Goal: Information Seeking & Learning: Understand process/instructions

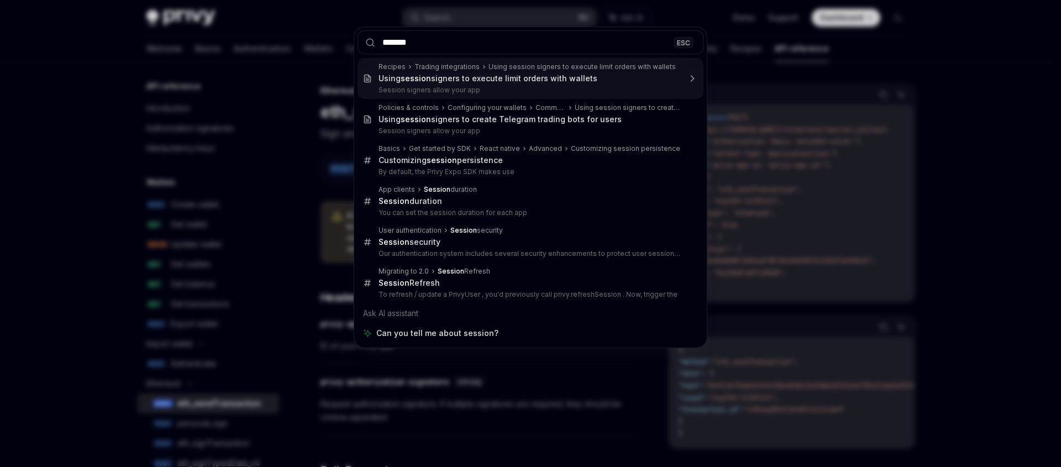
type input "********"
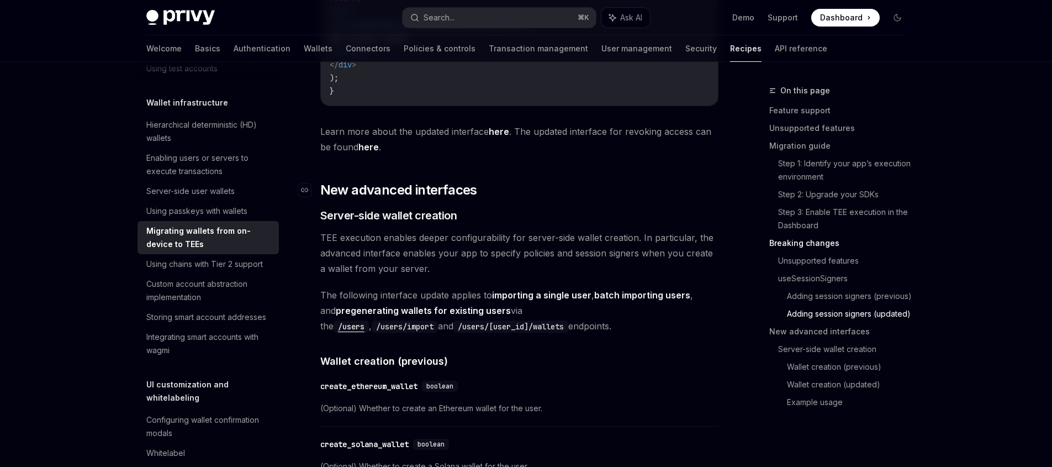
scroll to position [2491, 0]
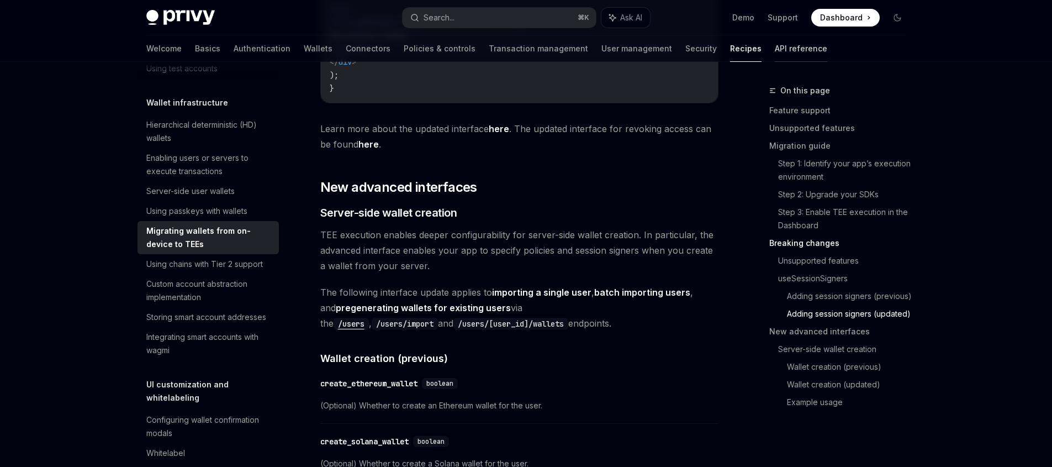
click at [775, 50] on link "API reference" at bounding box center [801, 48] width 52 height 27
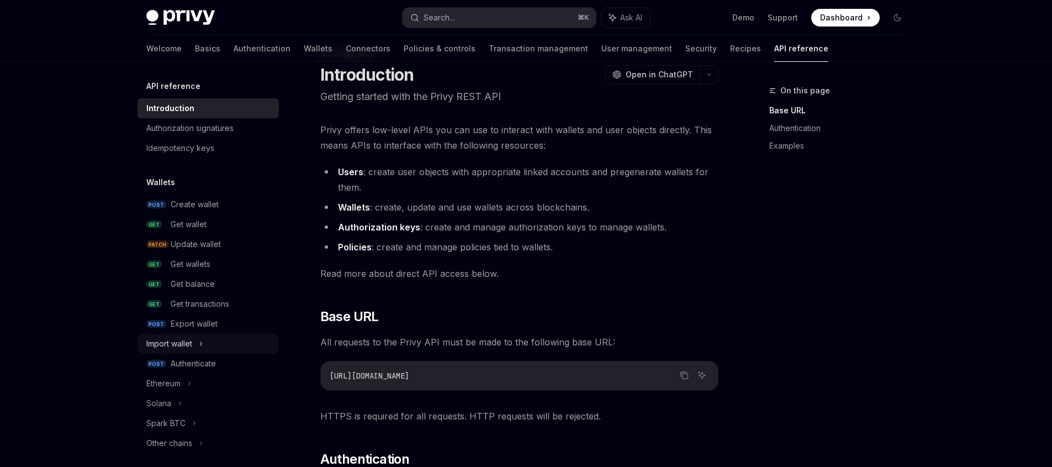
click at [215, 352] on div "Import wallet" at bounding box center [208, 344] width 141 height 20
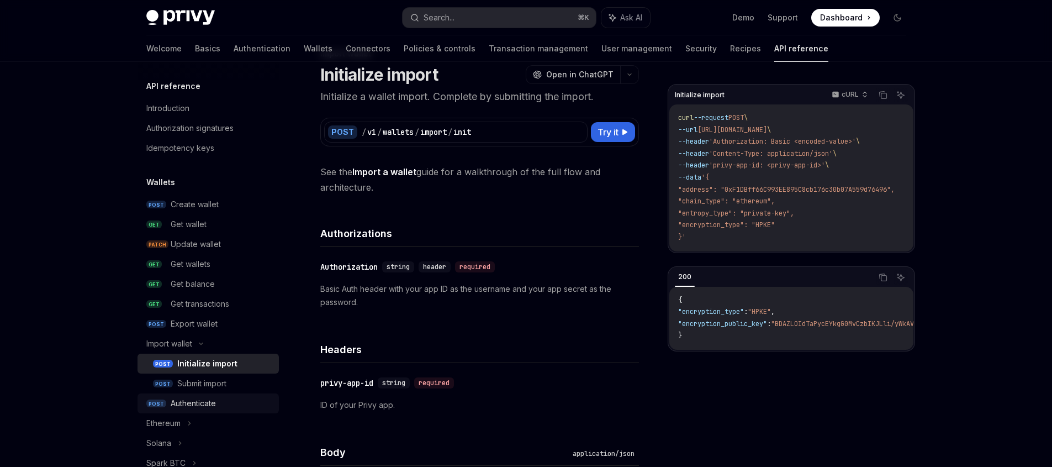
click at [213, 401] on div "Authenticate" at bounding box center [193, 403] width 45 height 13
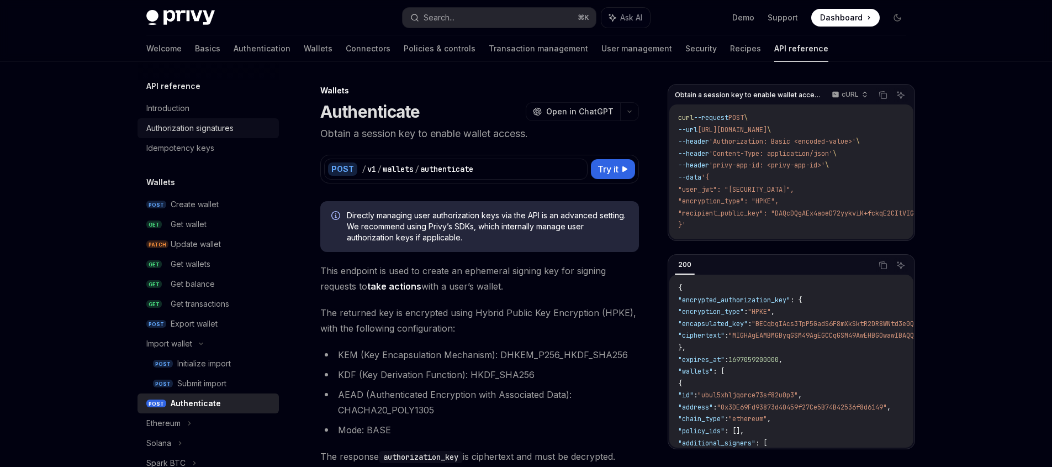
click at [214, 130] on div "Authorization signatures" at bounding box center [189, 128] width 87 height 13
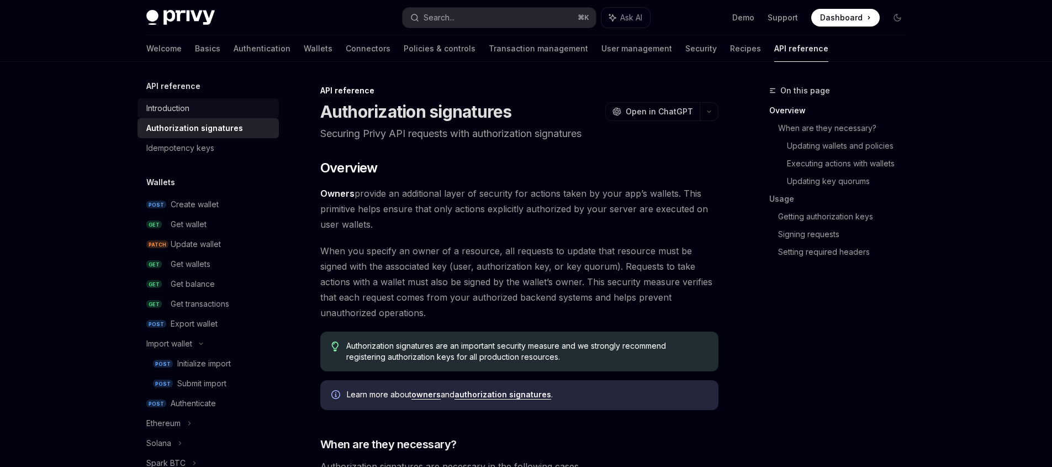
click at [188, 106] on div "Introduction" at bounding box center [167, 108] width 43 height 13
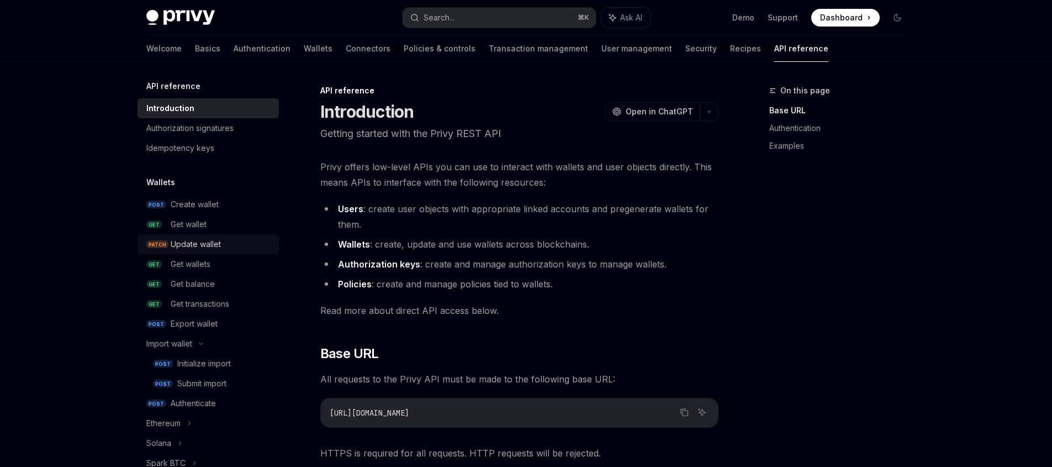
click at [222, 239] on div "Update wallet" at bounding box center [222, 244] width 102 height 13
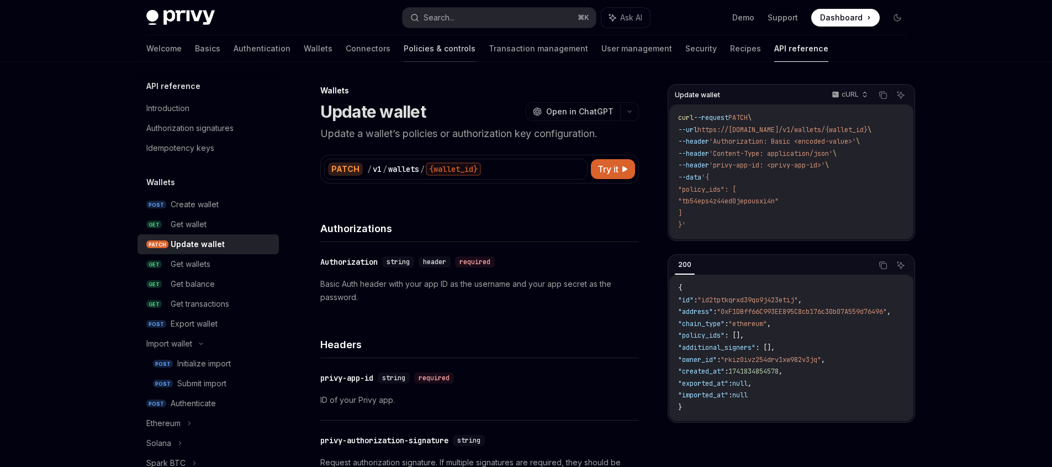
click at [404, 55] on link "Policies & controls" at bounding box center [440, 48] width 72 height 27
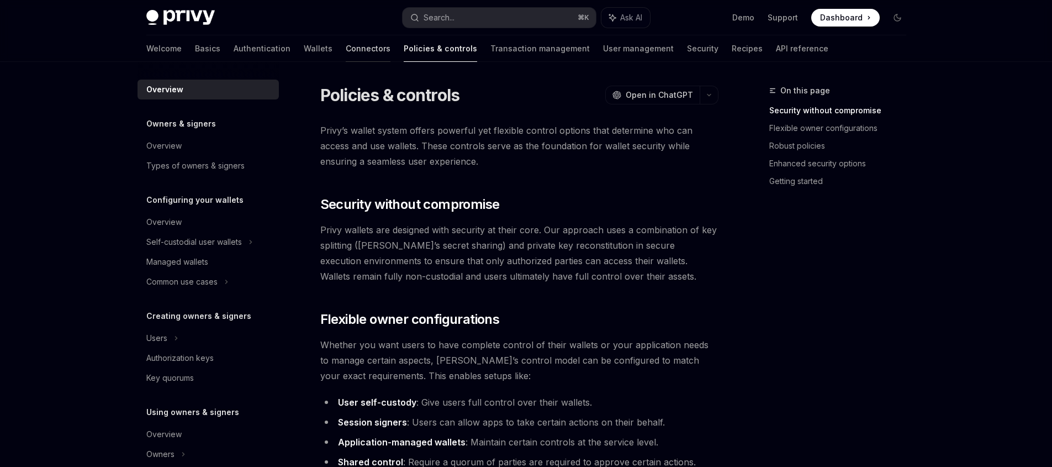
click at [346, 50] on link "Connectors" at bounding box center [368, 48] width 45 height 27
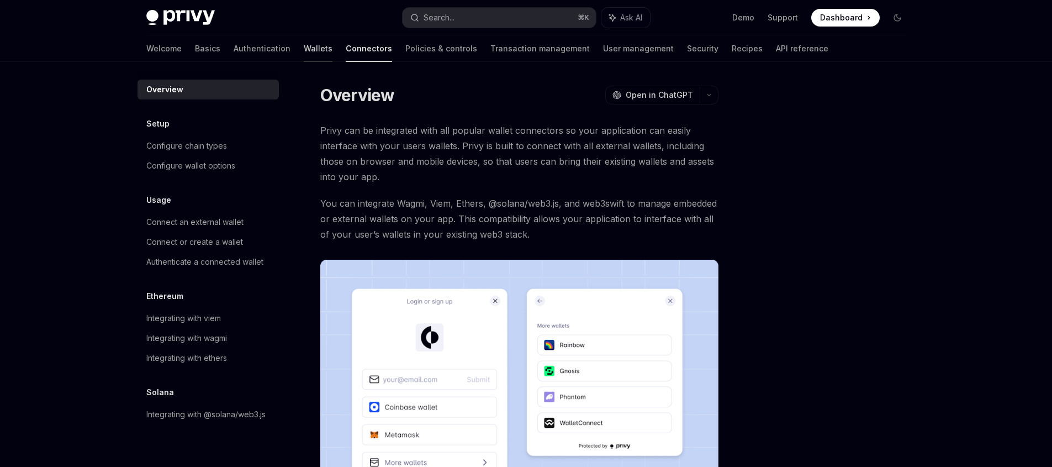
click at [304, 50] on link "Wallets" at bounding box center [318, 48] width 29 height 27
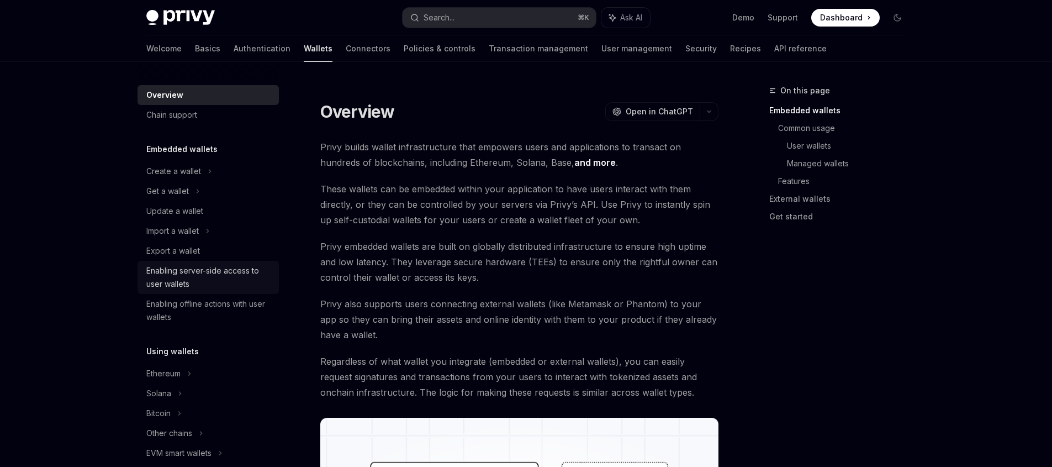
click at [241, 276] on div "Enabling server-side access to user wallets" at bounding box center [209, 277] width 126 height 27
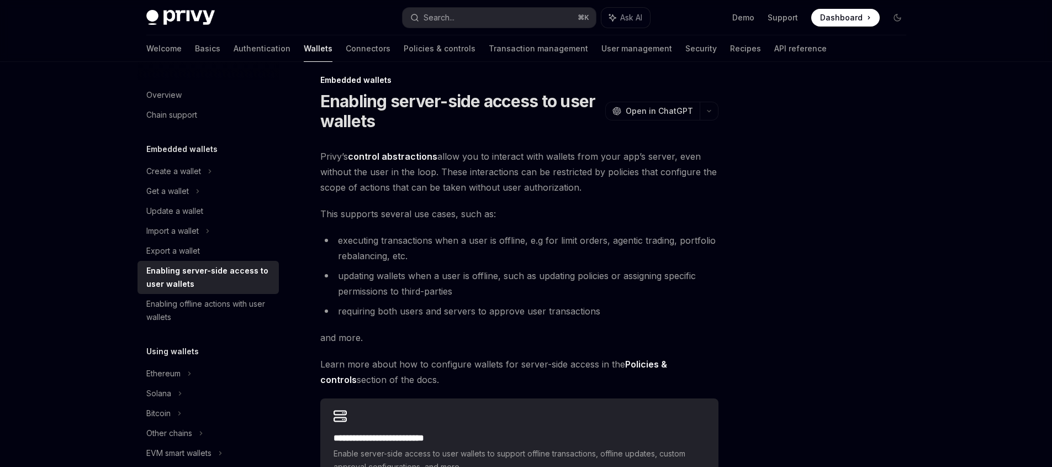
scroll to position [192, 0]
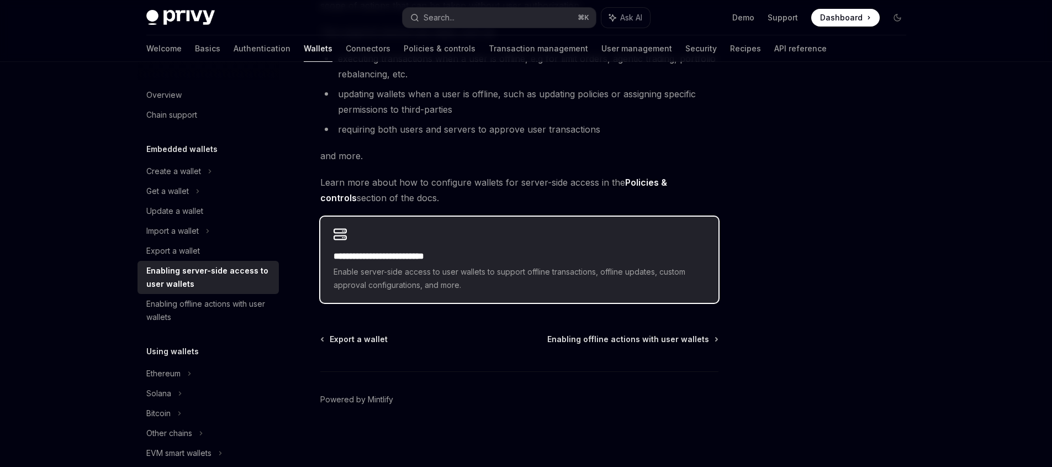
click at [361, 278] on span "Enable server-side access to user wallets to support offline transactions, offl…" at bounding box center [520, 278] width 372 height 27
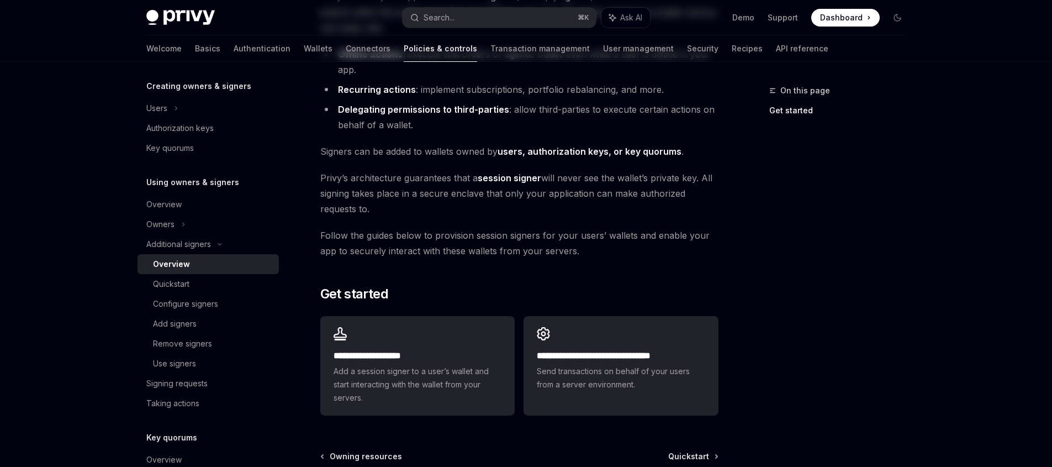
scroll to position [267, 0]
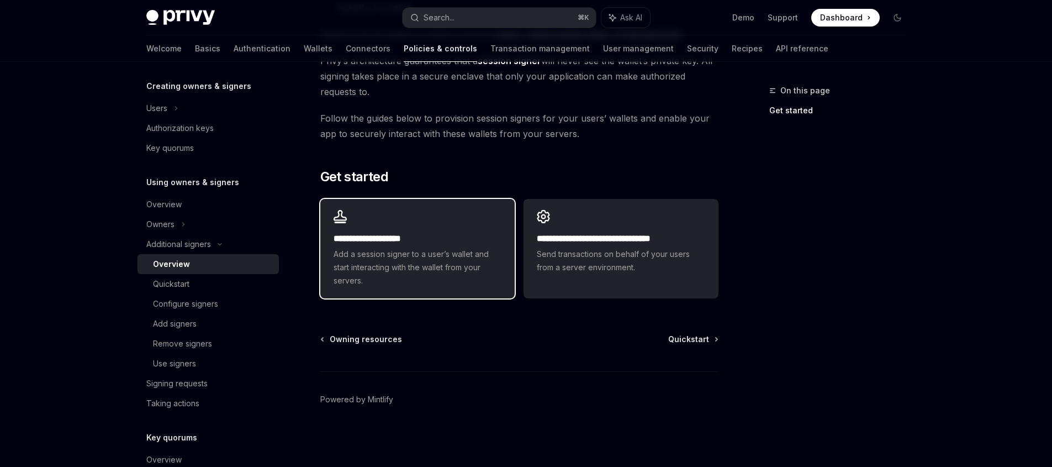
click at [447, 268] on span "Add a session signer to a user’s wallet and start interacting with the wallet f…" at bounding box center [418, 267] width 168 height 40
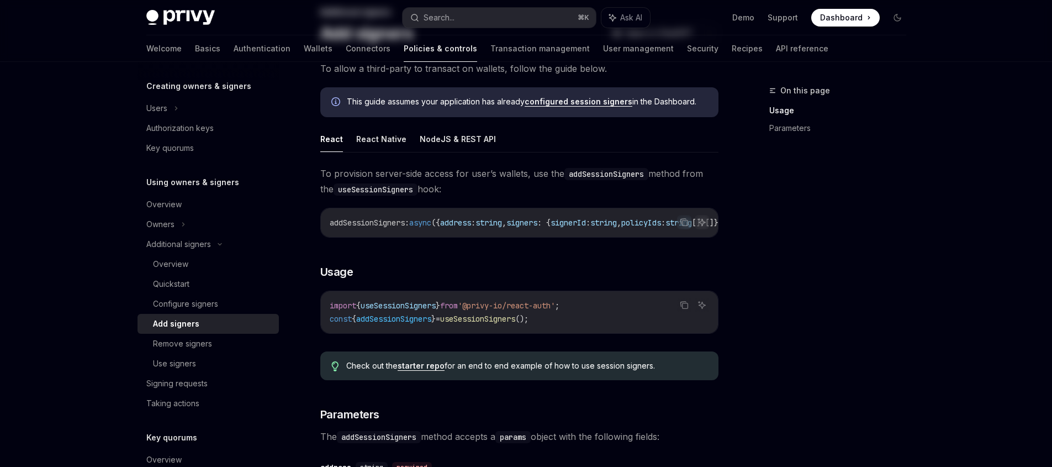
scroll to position [80, 0]
click at [441, 139] on button "NodeJS & REST API" at bounding box center [458, 138] width 76 height 26
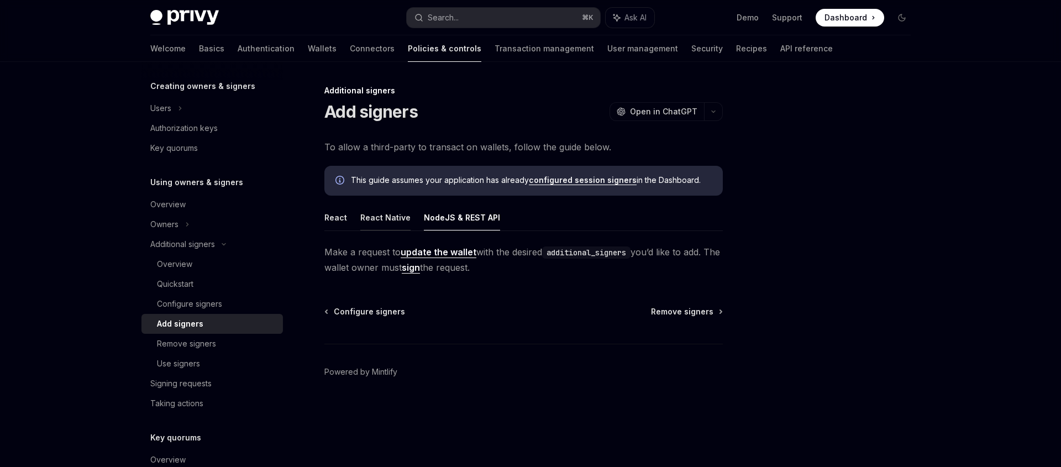
click at [389, 218] on button "React Native" at bounding box center [385, 217] width 50 height 26
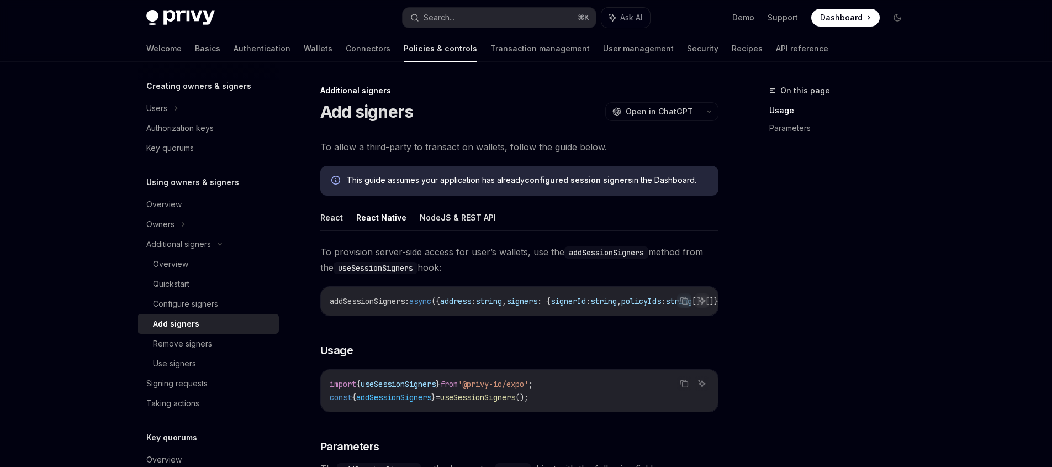
click at [336, 219] on button "React" at bounding box center [331, 217] width 23 height 26
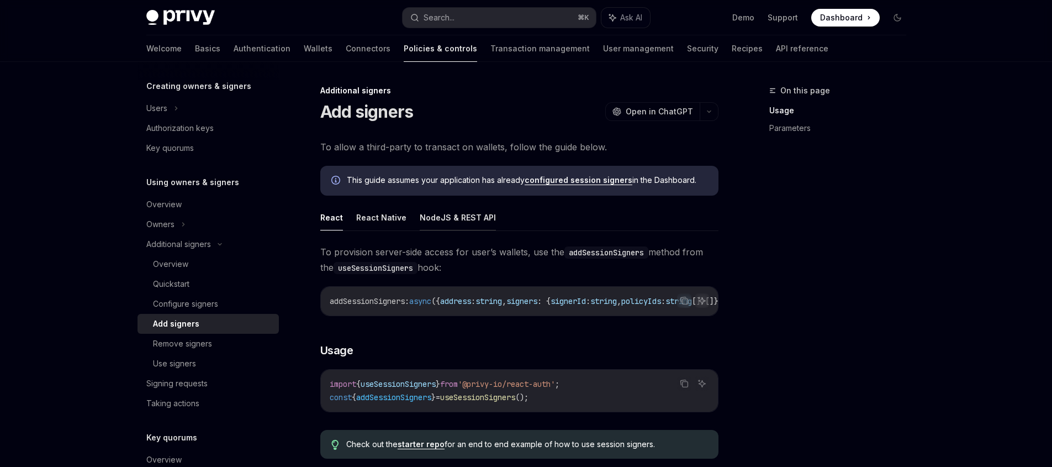
click at [448, 219] on button "NodeJS & REST API" at bounding box center [458, 217] width 76 height 26
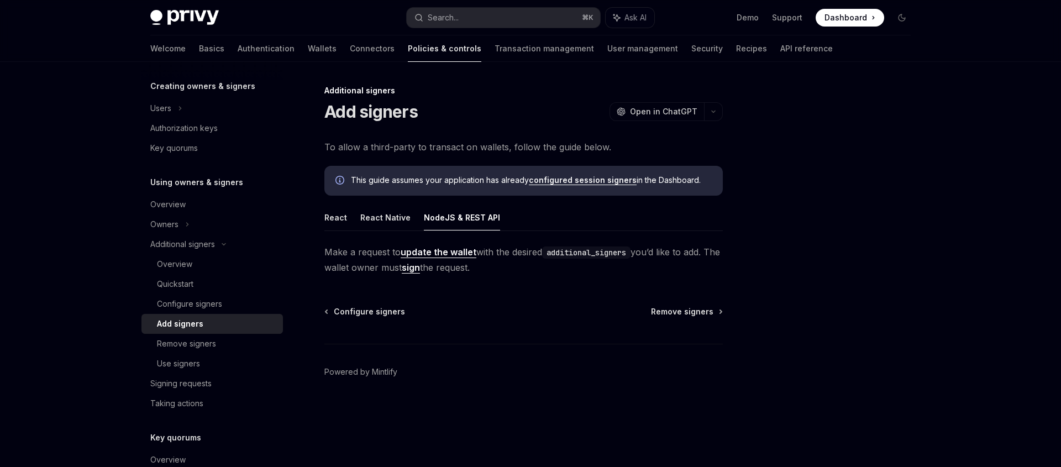
click at [458, 257] on link "update the wallet" at bounding box center [439, 252] width 76 height 12
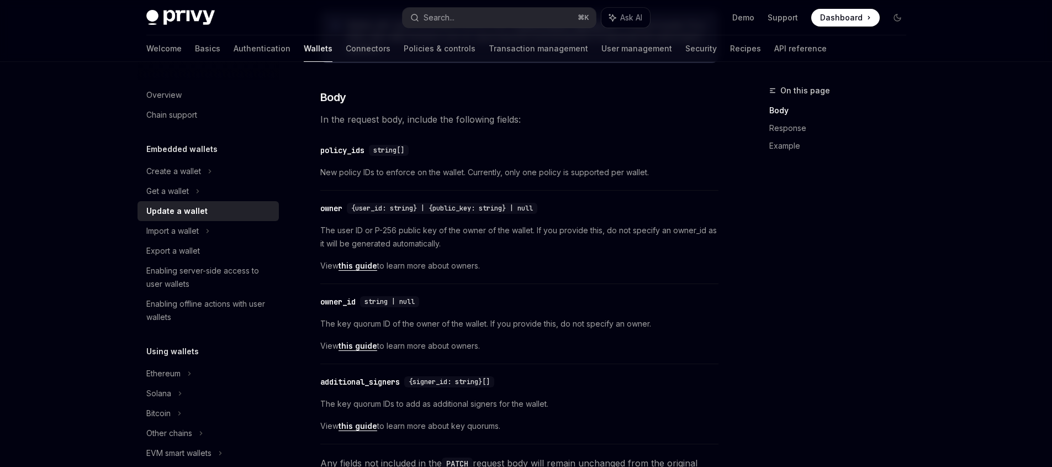
scroll to position [188, 0]
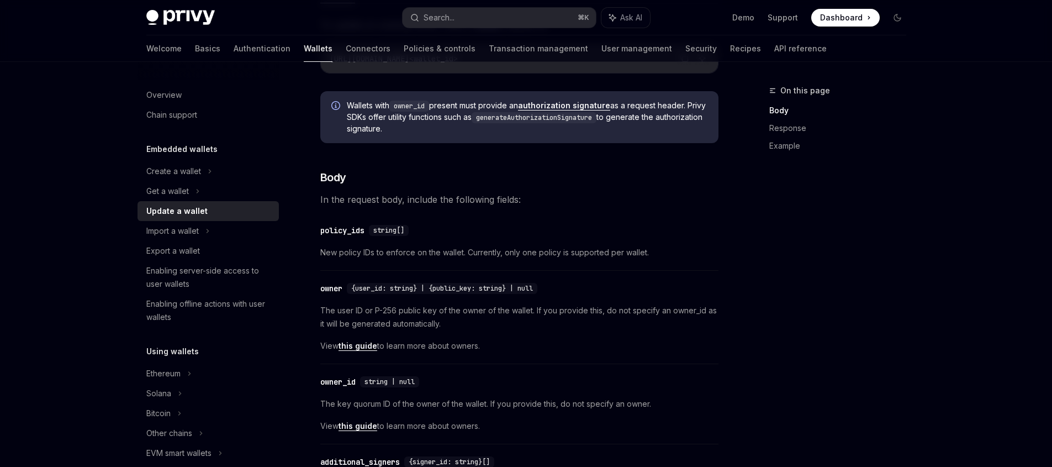
type textarea "*"
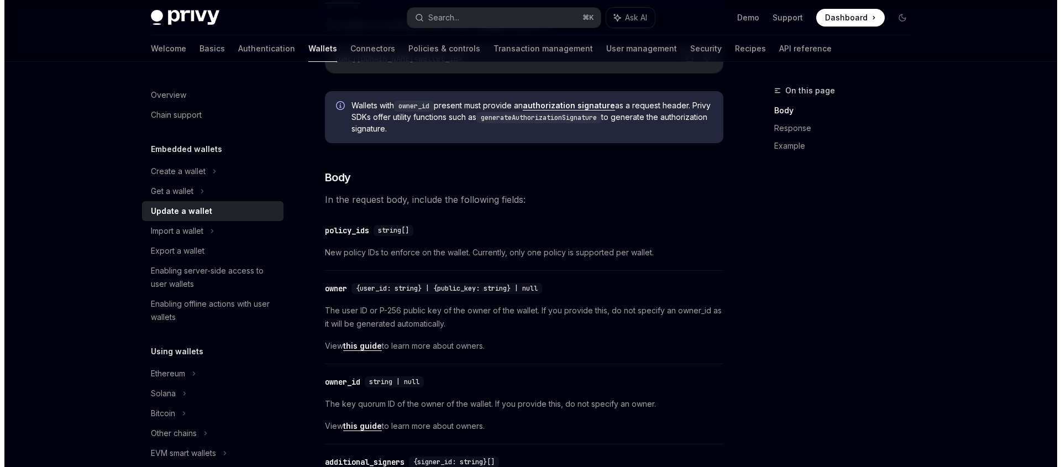
scroll to position [289, 0]
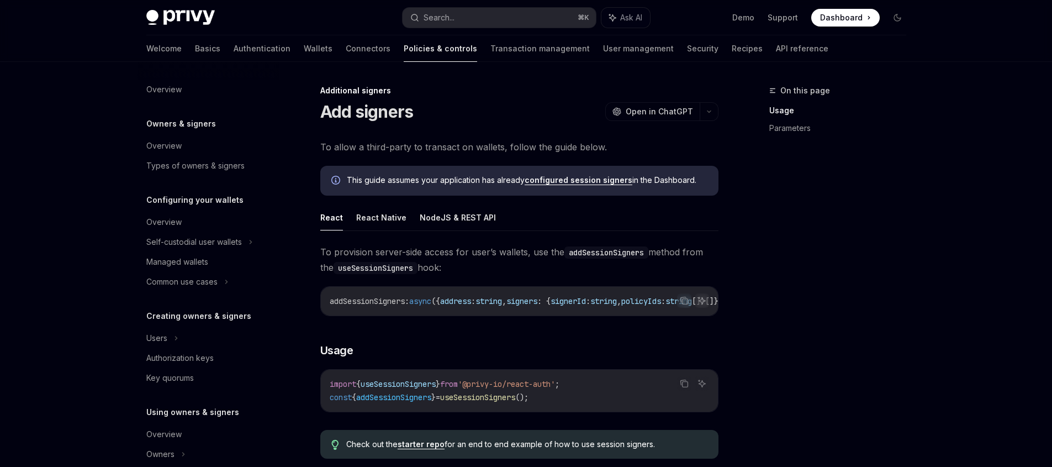
scroll to position [289, 0]
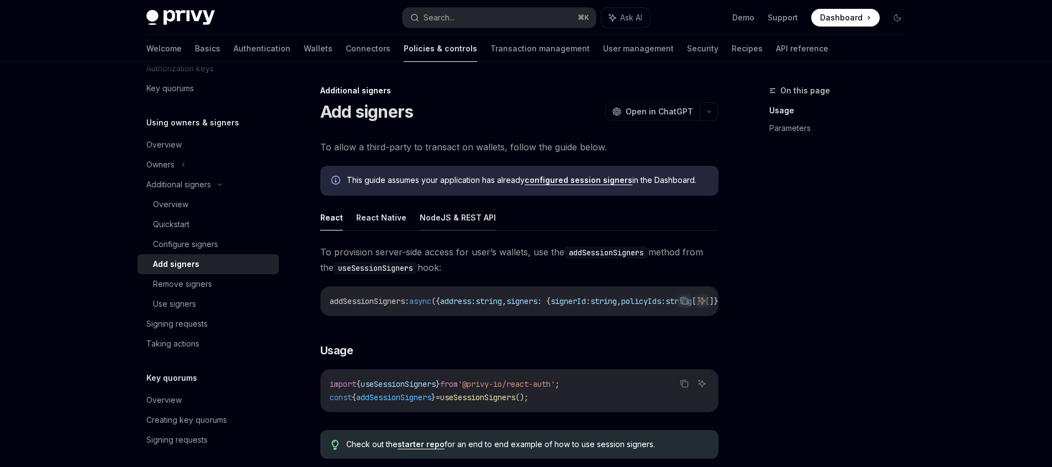
click at [486, 222] on button "NodeJS & REST API" at bounding box center [458, 217] width 76 height 26
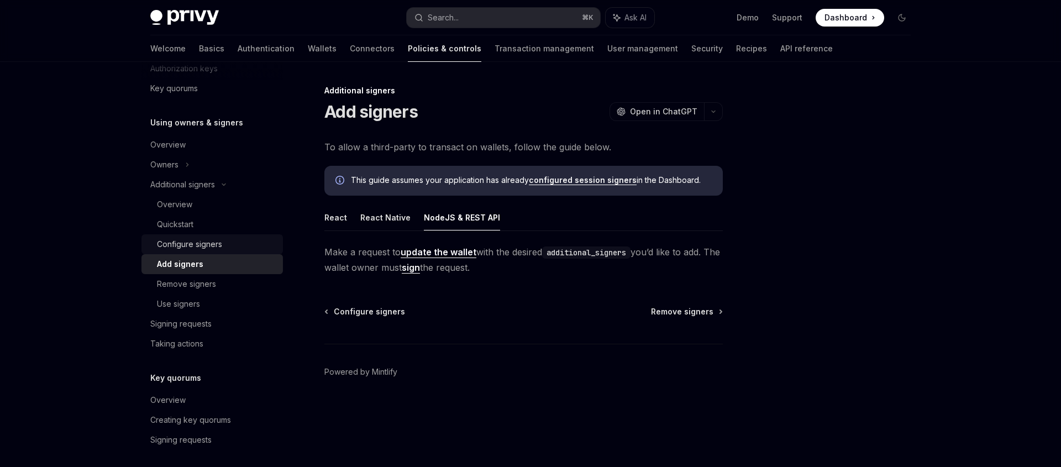
click at [210, 249] on div "Configure signers" at bounding box center [189, 244] width 65 height 13
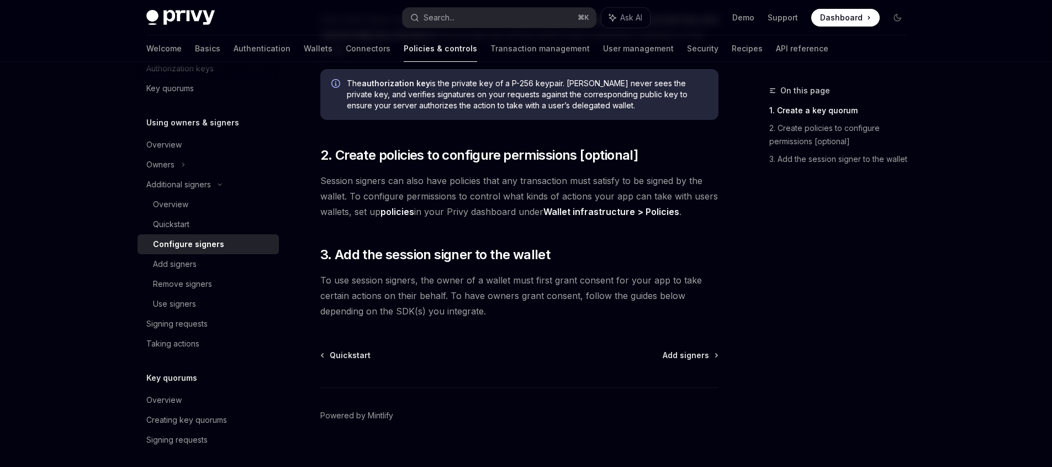
scroll to position [338, 0]
click at [681, 349] on span "Add signers" at bounding box center [686, 354] width 46 height 11
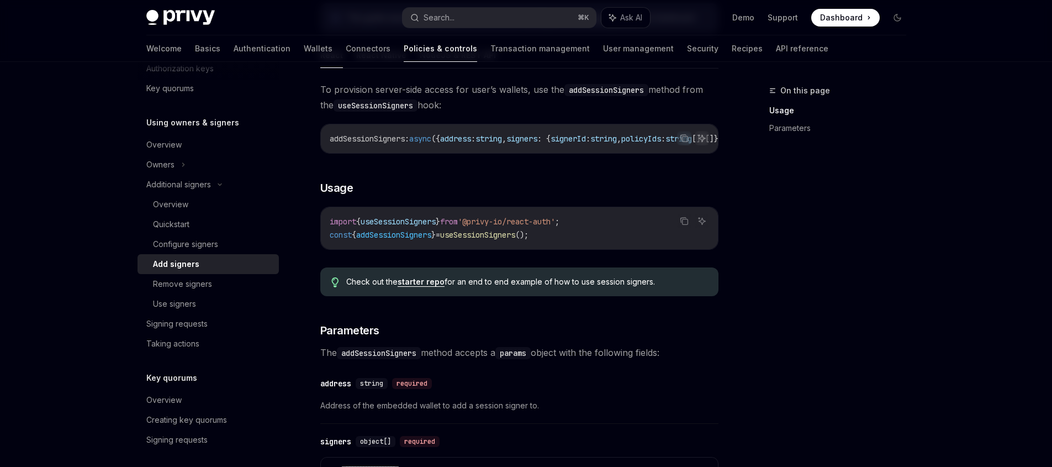
scroll to position [110, 0]
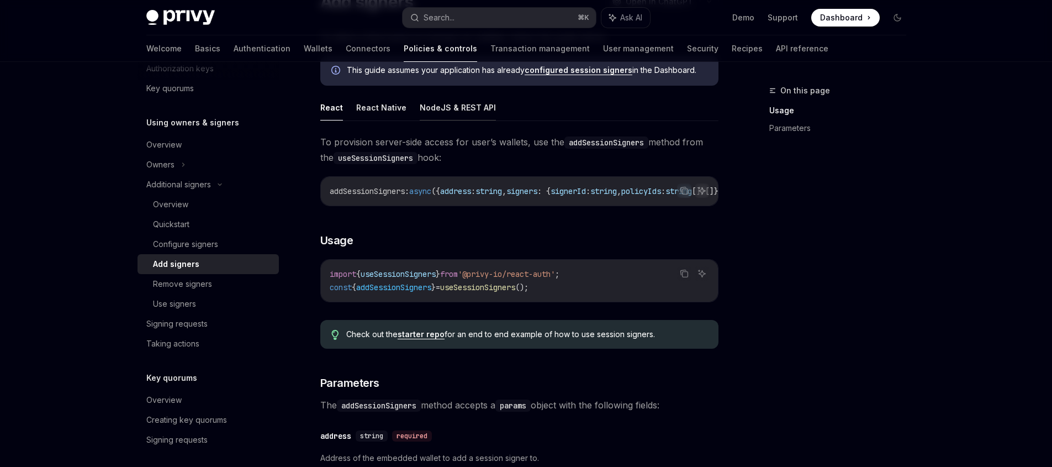
click at [483, 108] on button "NodeJS & REST API" at bounding box center [458, 107] width 76 height 26
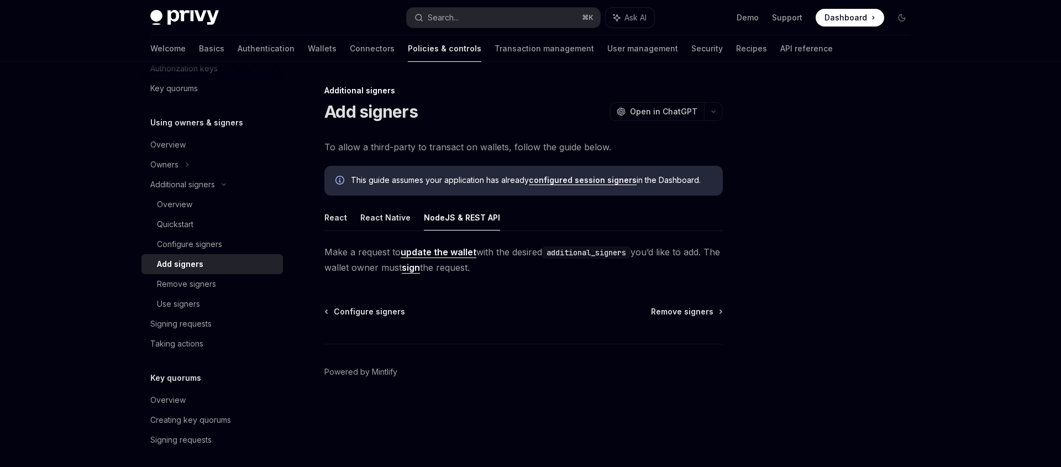
click at [445, 254] on link "update the wallet" at bounding box center [439, 252] width 76 height 12
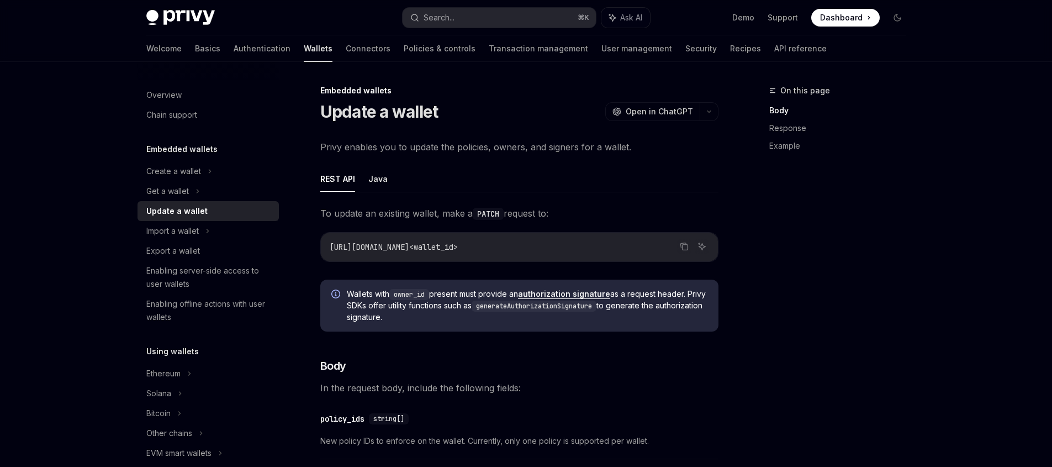
scroll to position [2, 0]
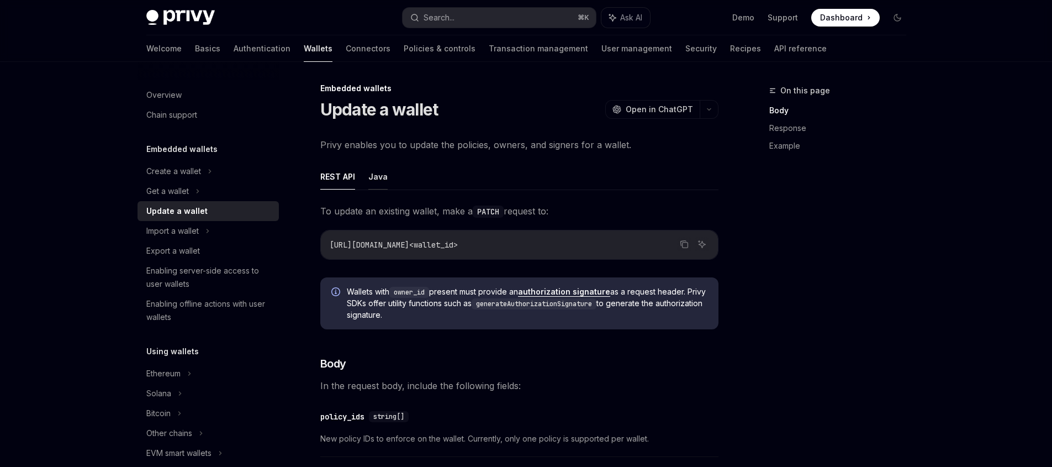
click at [378, 173] on button "Java" at bounding box center [377, 177] width 19 height 26
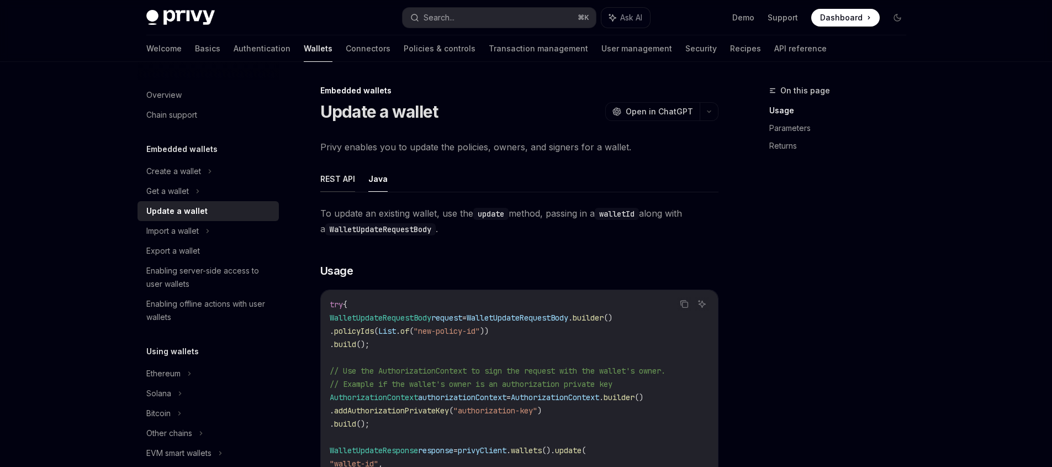
click at [338, 180] on button "REST API" at bounding box center [337, 179] width 35 height 26
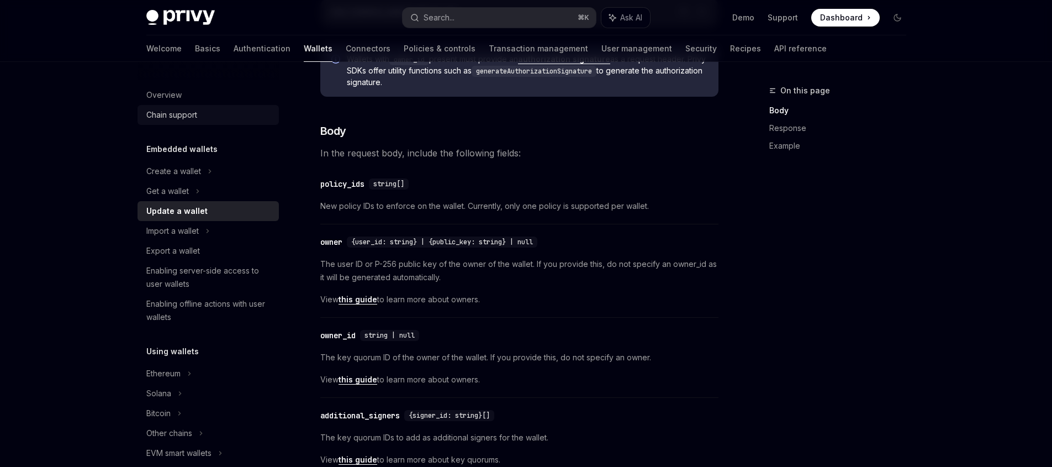
scroll to position [107, 0]
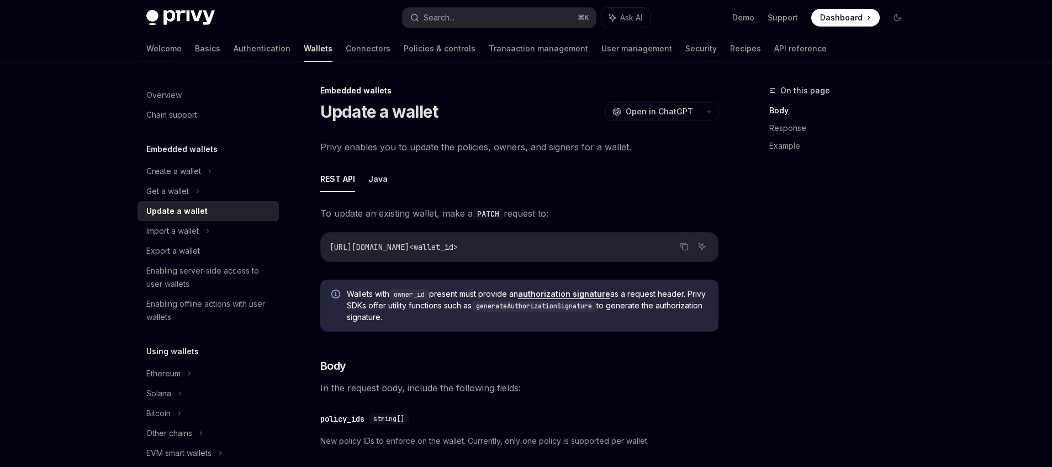
scroll to position [2, 0]
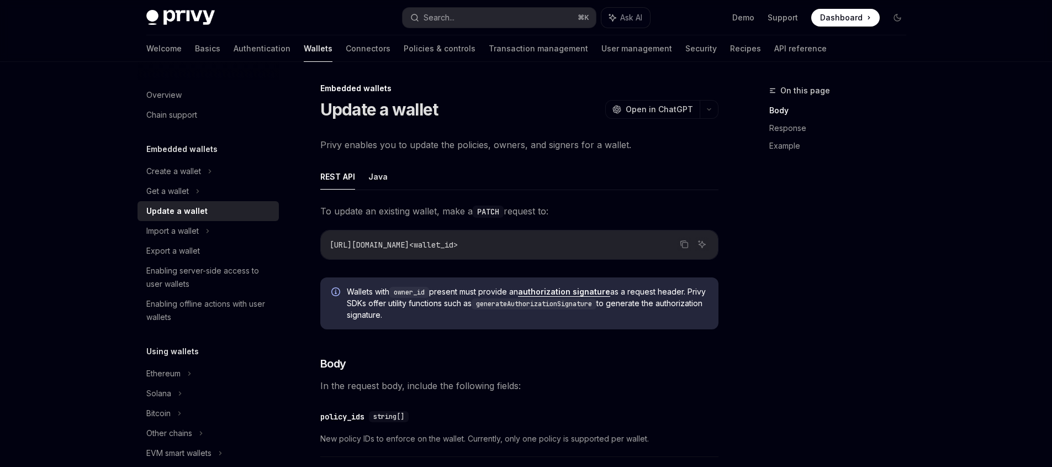
scroll to position [289, 0]
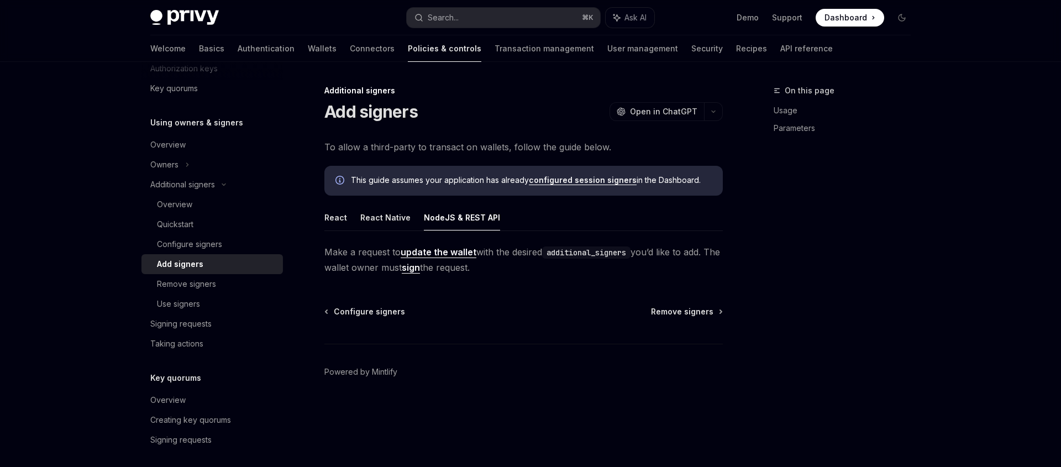
click at [436, 254] on link "update the wallet" at bounding box center [439, 252] width 76 height 12
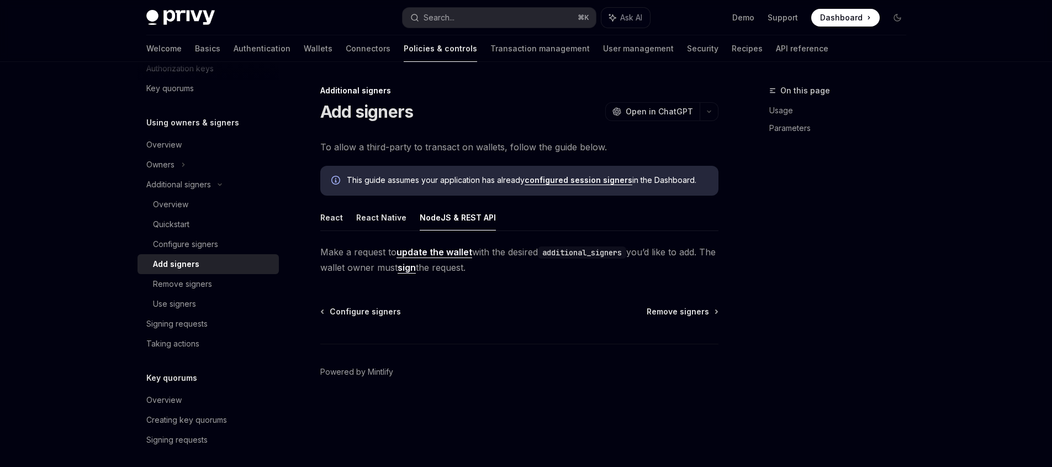
type textarea "*"
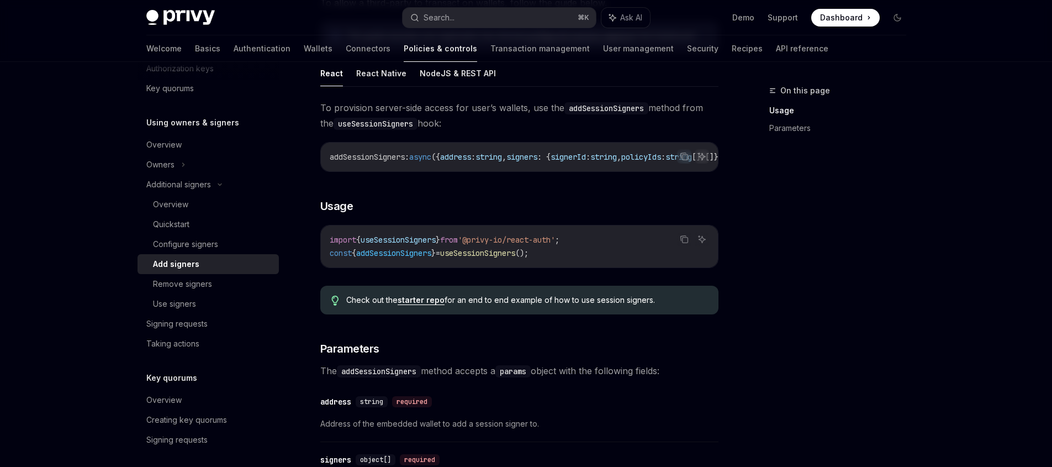
scroll to position [154, 0]
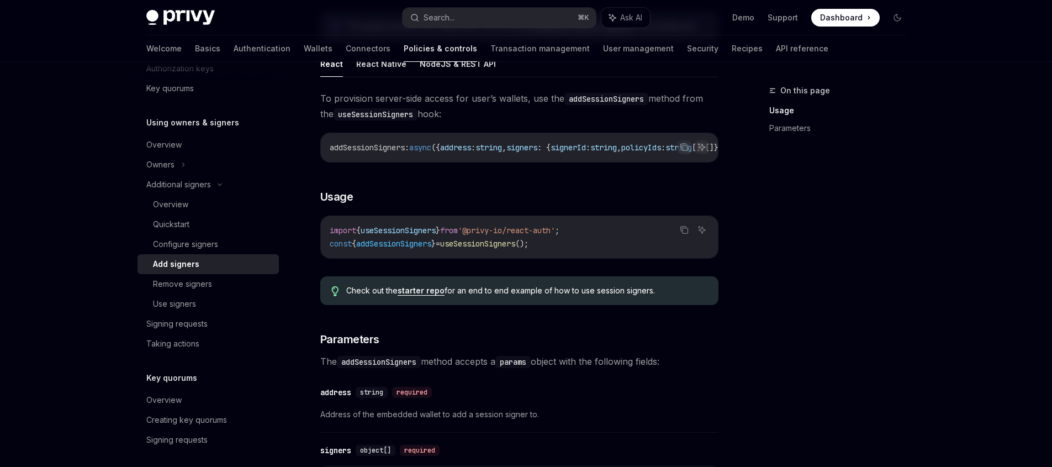
click at [433, 296] on link "starter repo" at bounding box center [421, 291] width 47 height 10
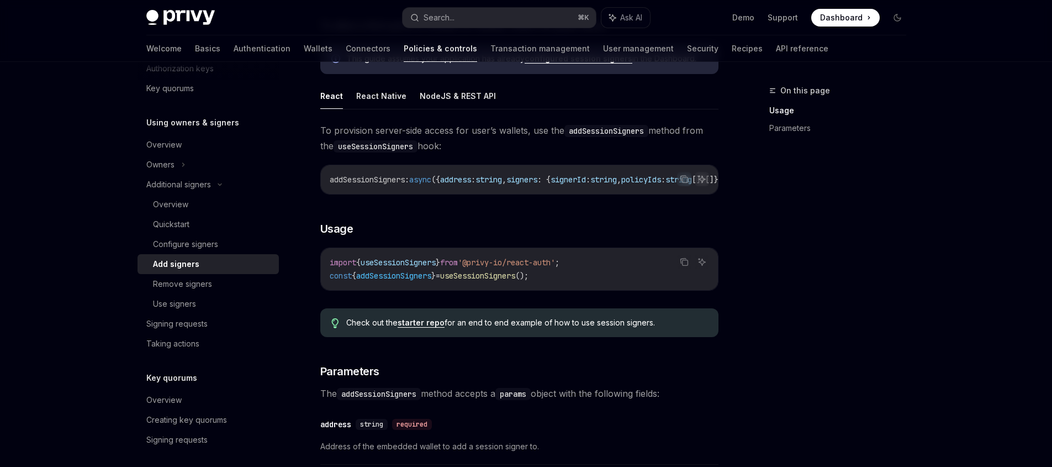
scroll to position [0, 0]
